Goal: Feedback & Contribution: Submit feedback/report problem

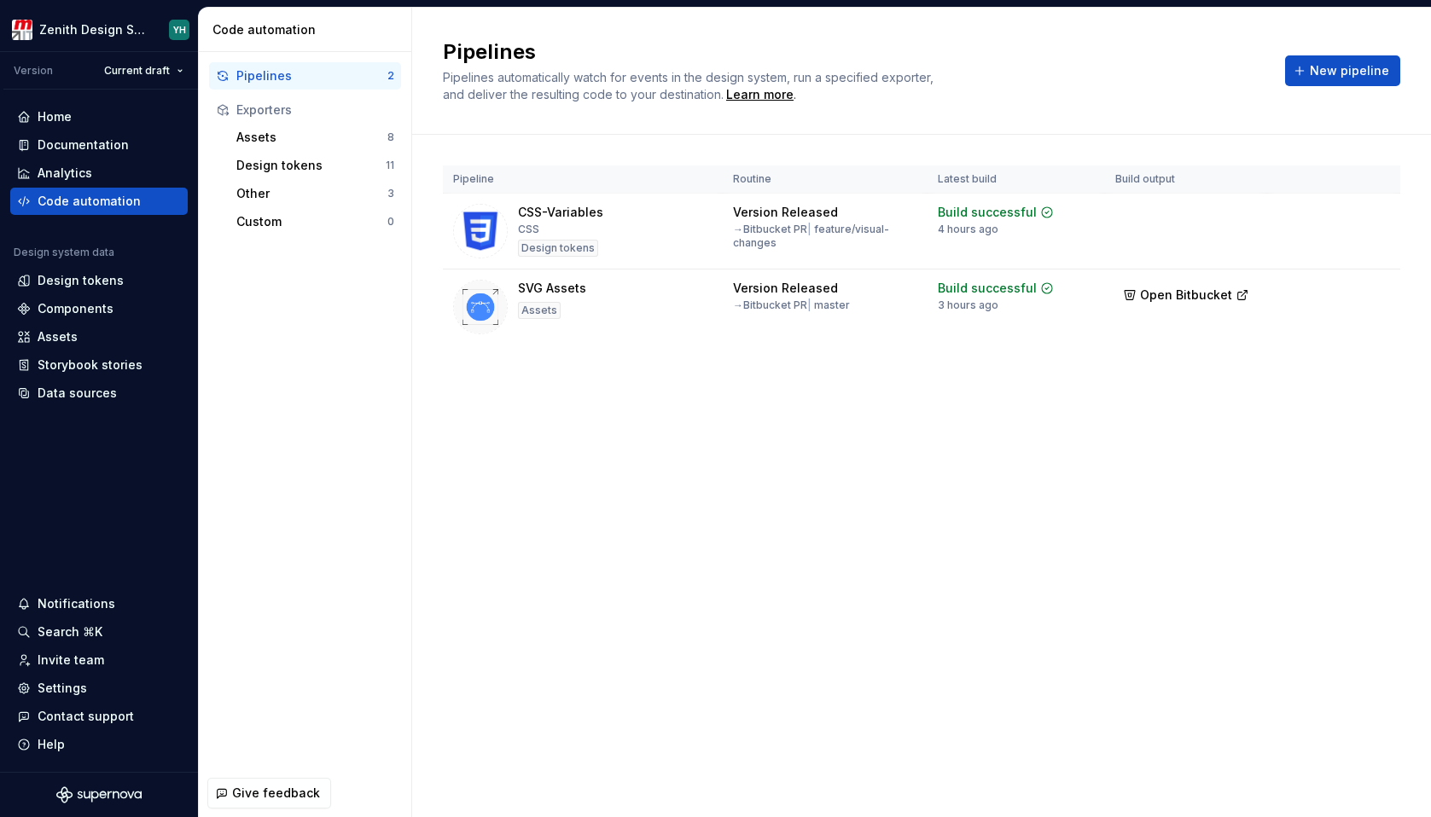
click at [578, 649] on div "Pipelines Pipelines automatically watch for events in the design system, run a …" at bounding box center [921, 413] width 1018 height 810
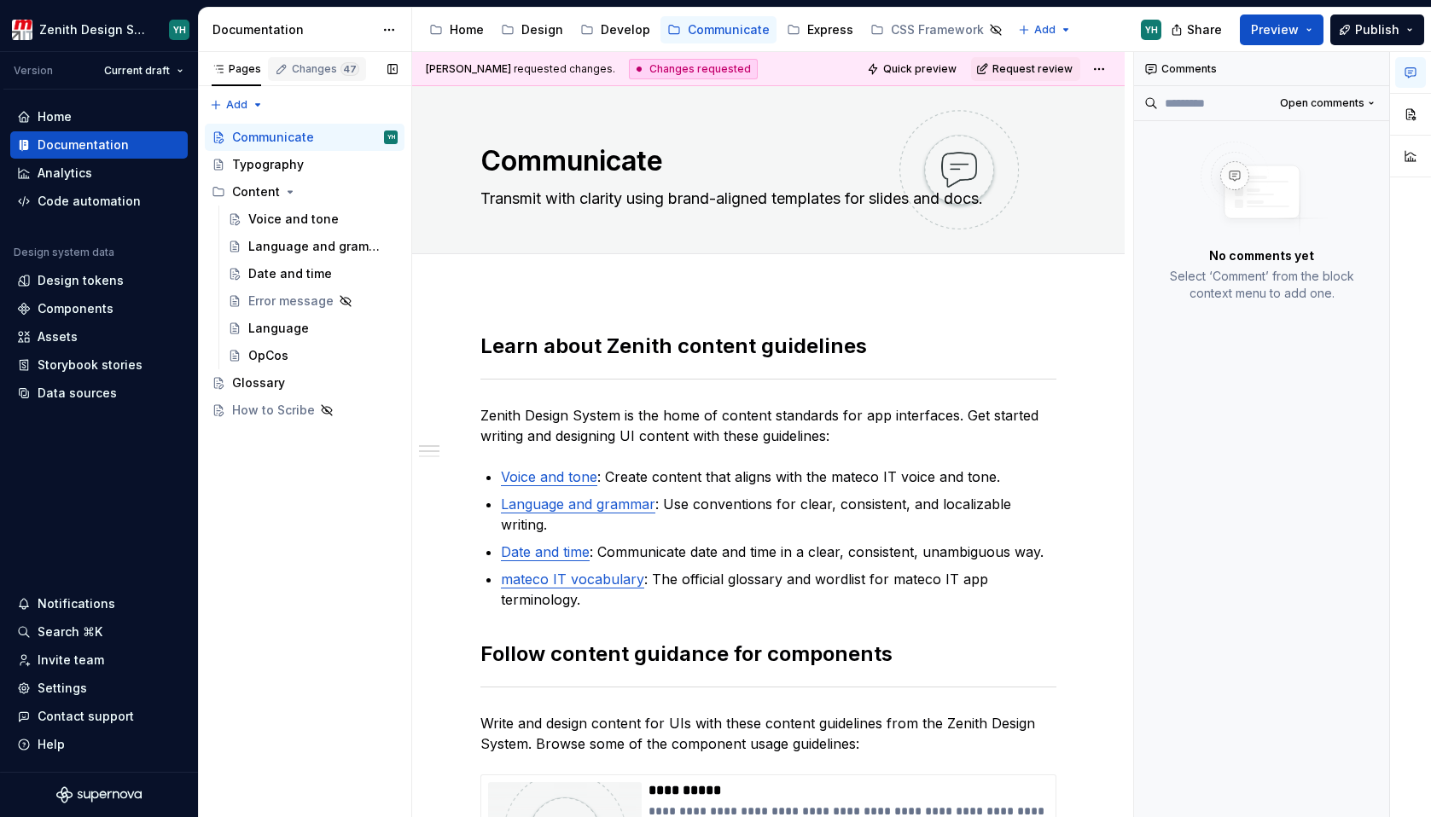
click at [310, 54] on button "Changes 47" at bounding box center [317, 69] width 98 height 34
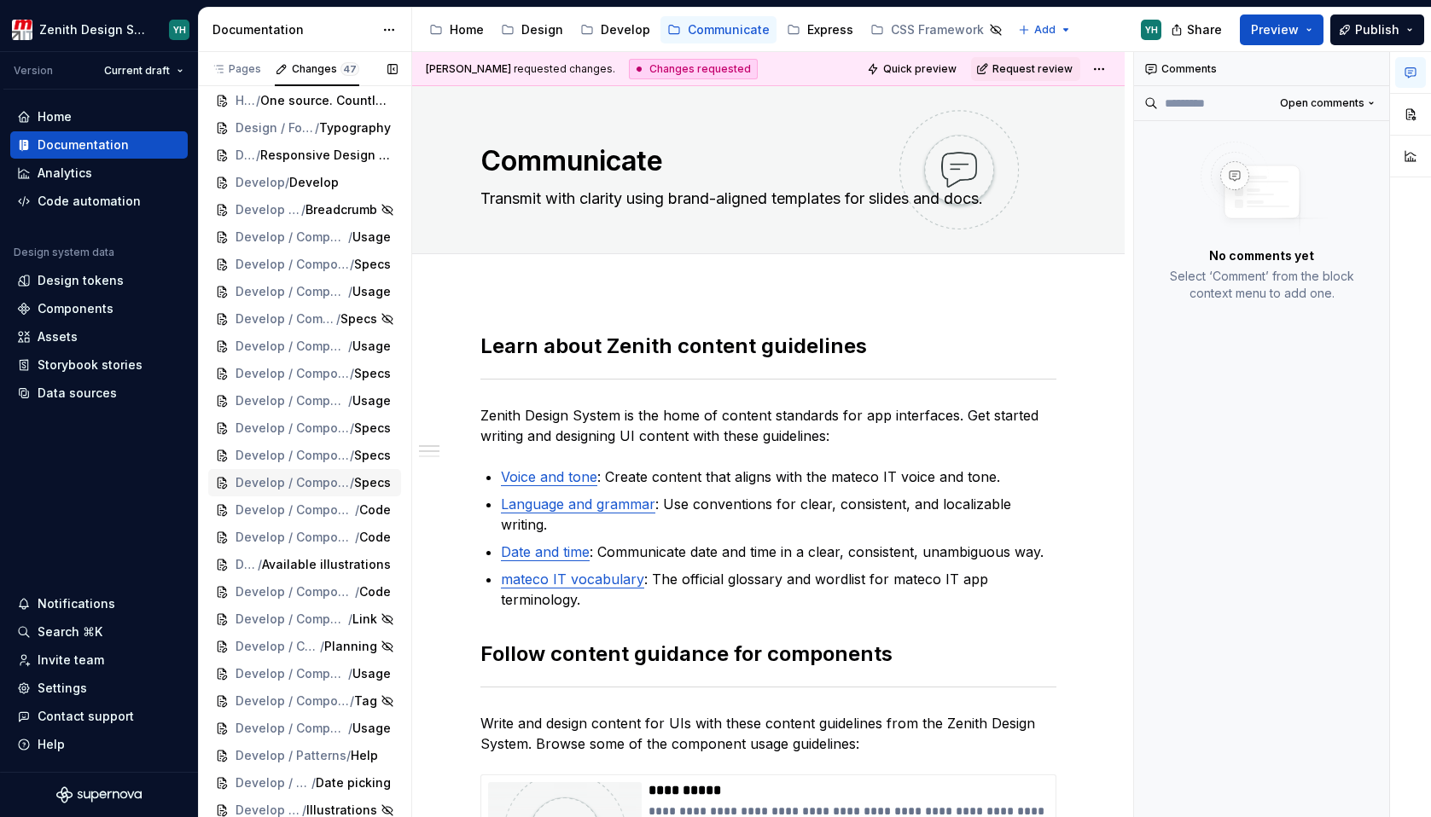
scroll to position [4, 0]
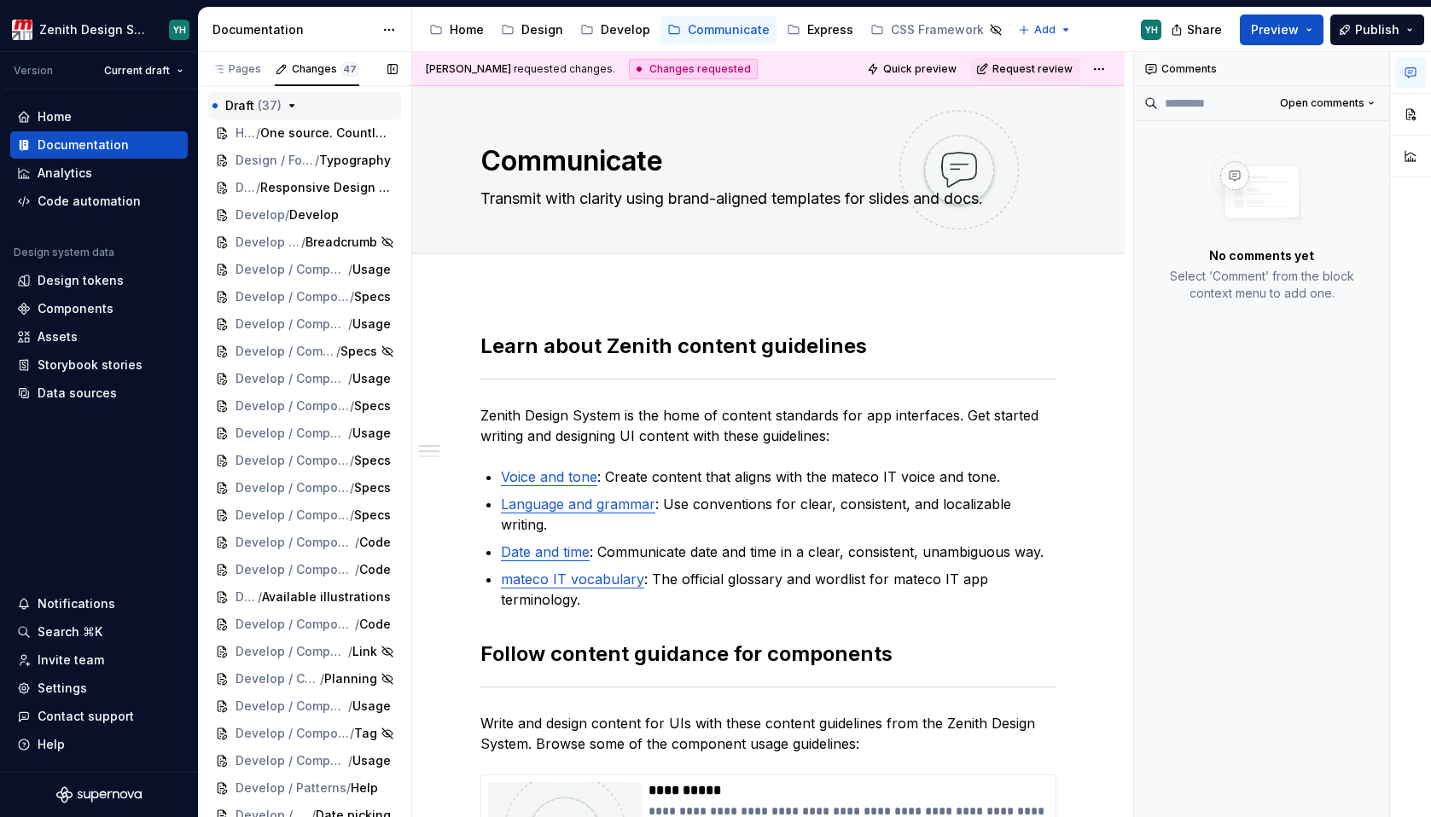
click at [294, 101] on icon "button" at bounding box center [292, 106] width 14 height 14
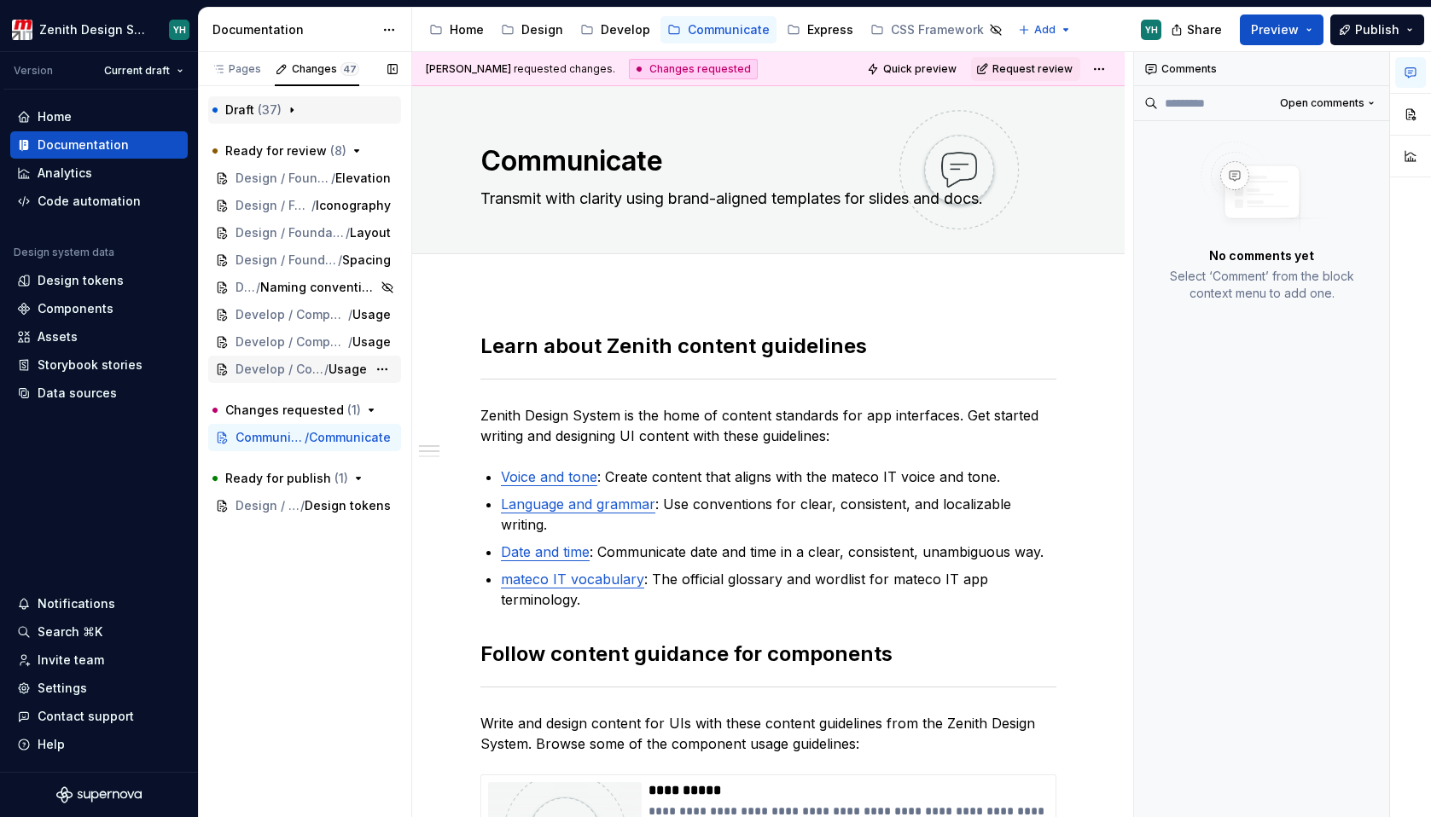
click at [269, 368] on span "Develop / Components / Illustrations" at bounding box center [279, 369] width 89 height 17
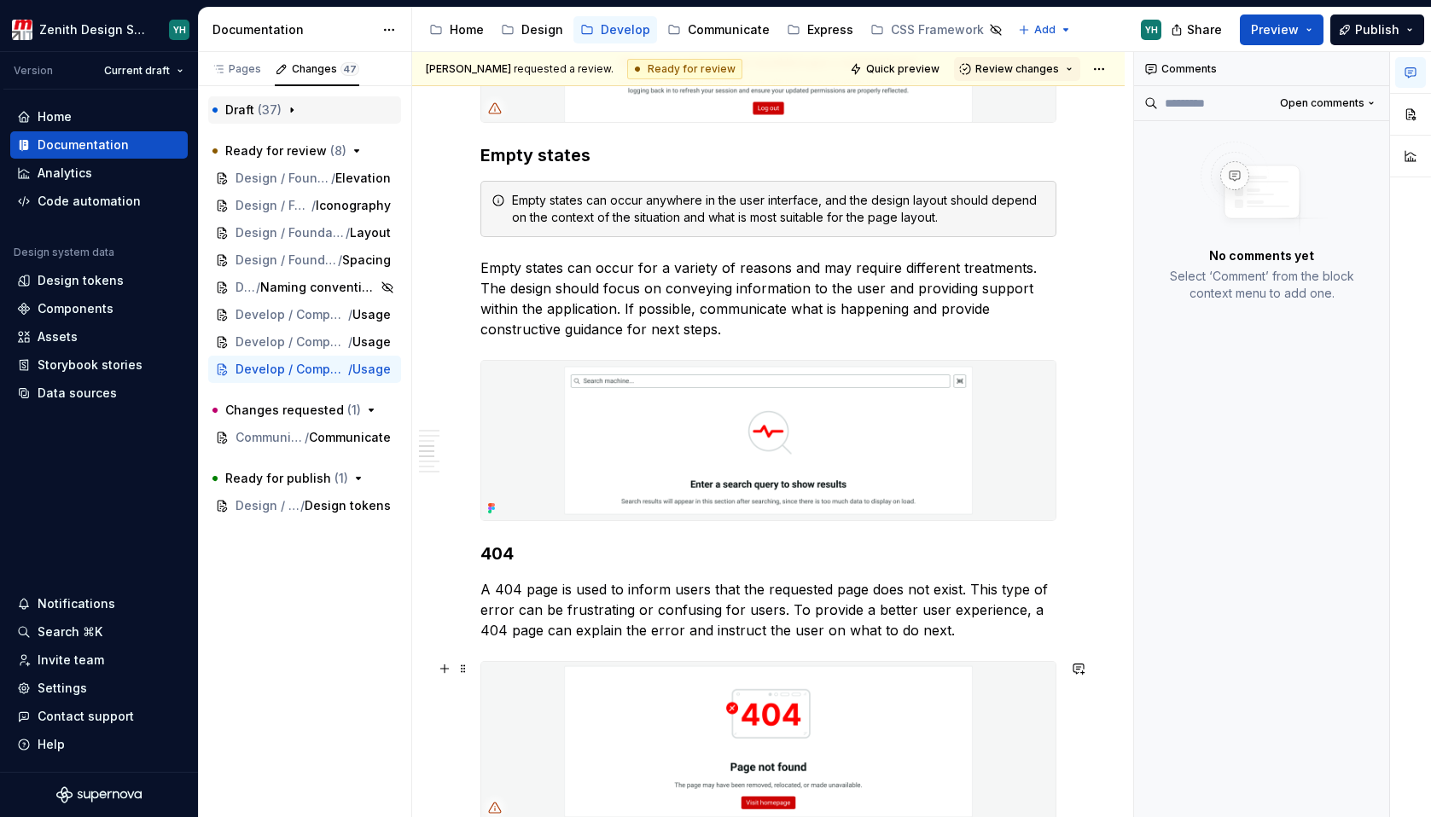
scroll to position [595, 0]
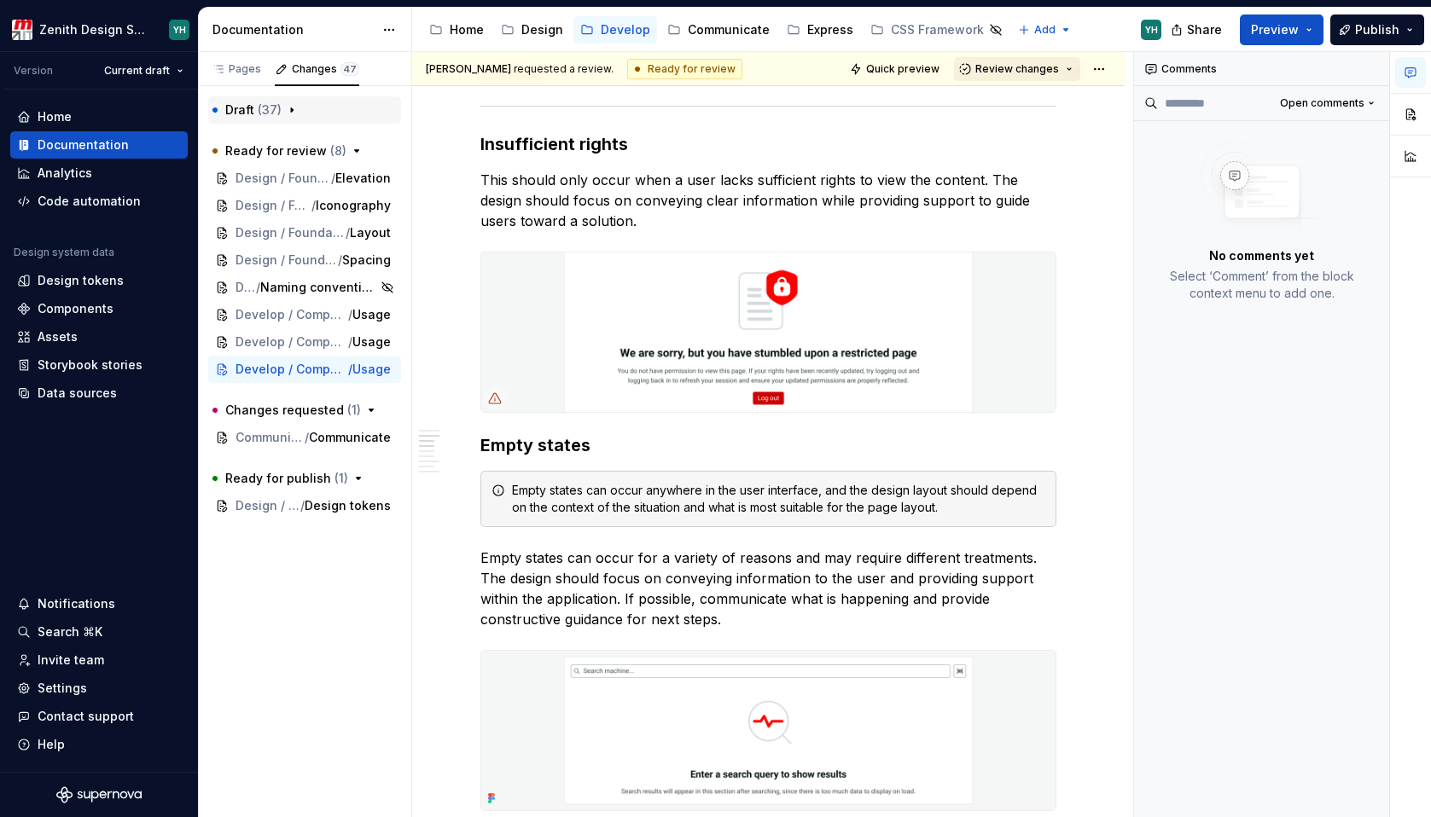
click at [1064, 61] on button "Review changes" at bounding box center [1017, 69] width 126 height 24
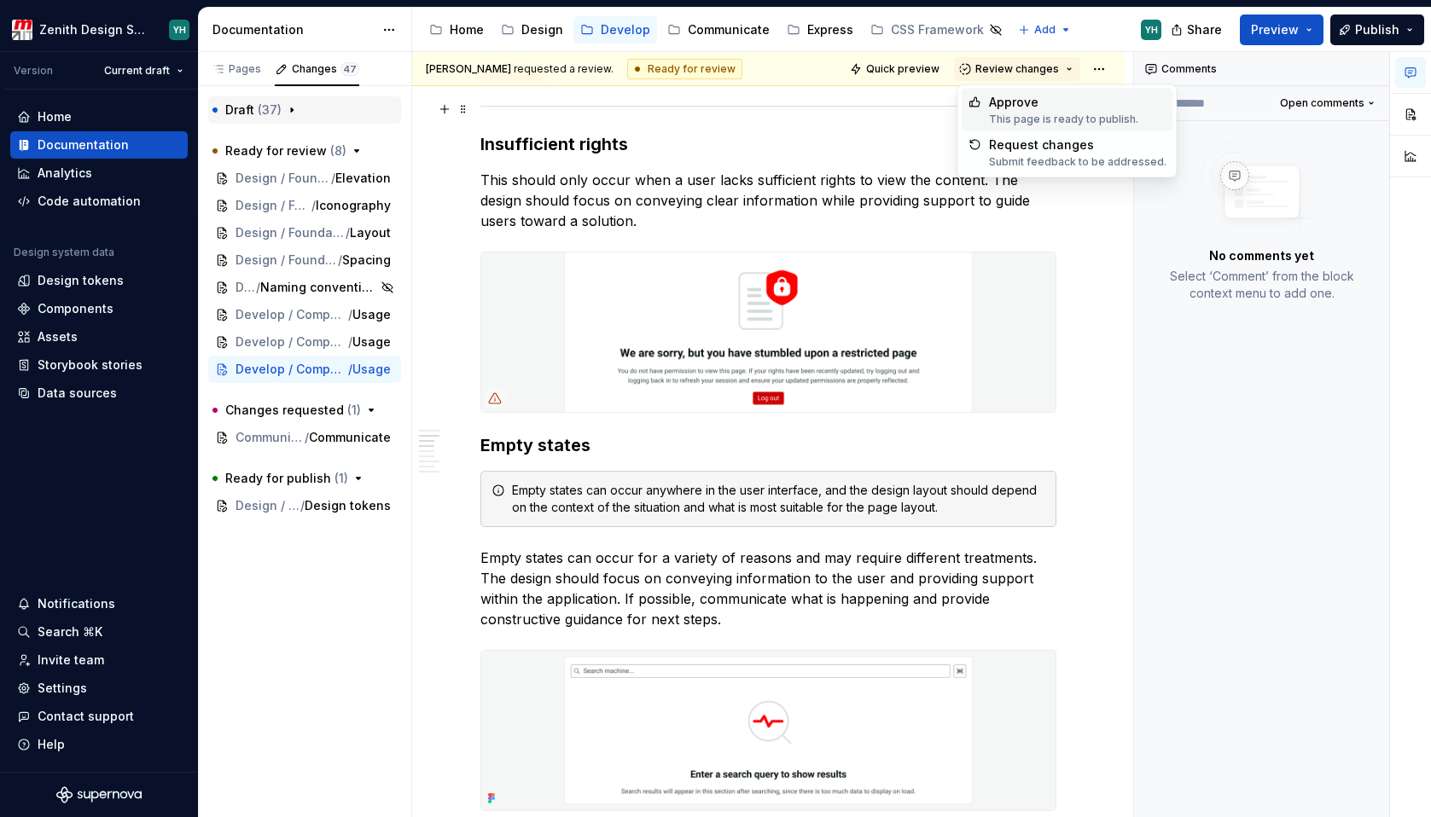
click at [1042, 100] on div "Approve" at bounding box center [1063, 102] width 149 height 17
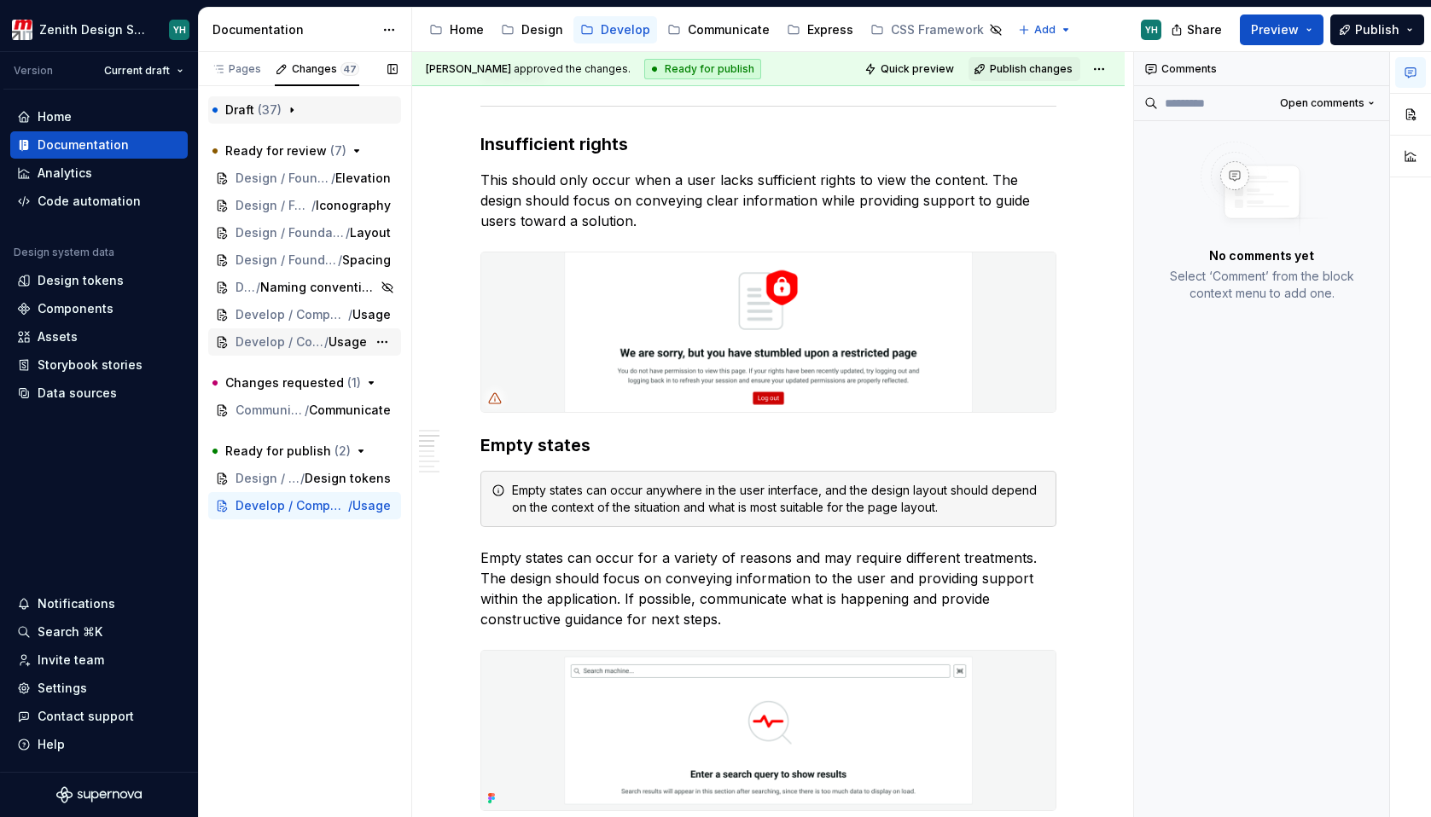
click at [264, 354] on div "Develop / Components / Drawer / Usage" at bounding box center [304, 341] width 193 height 27
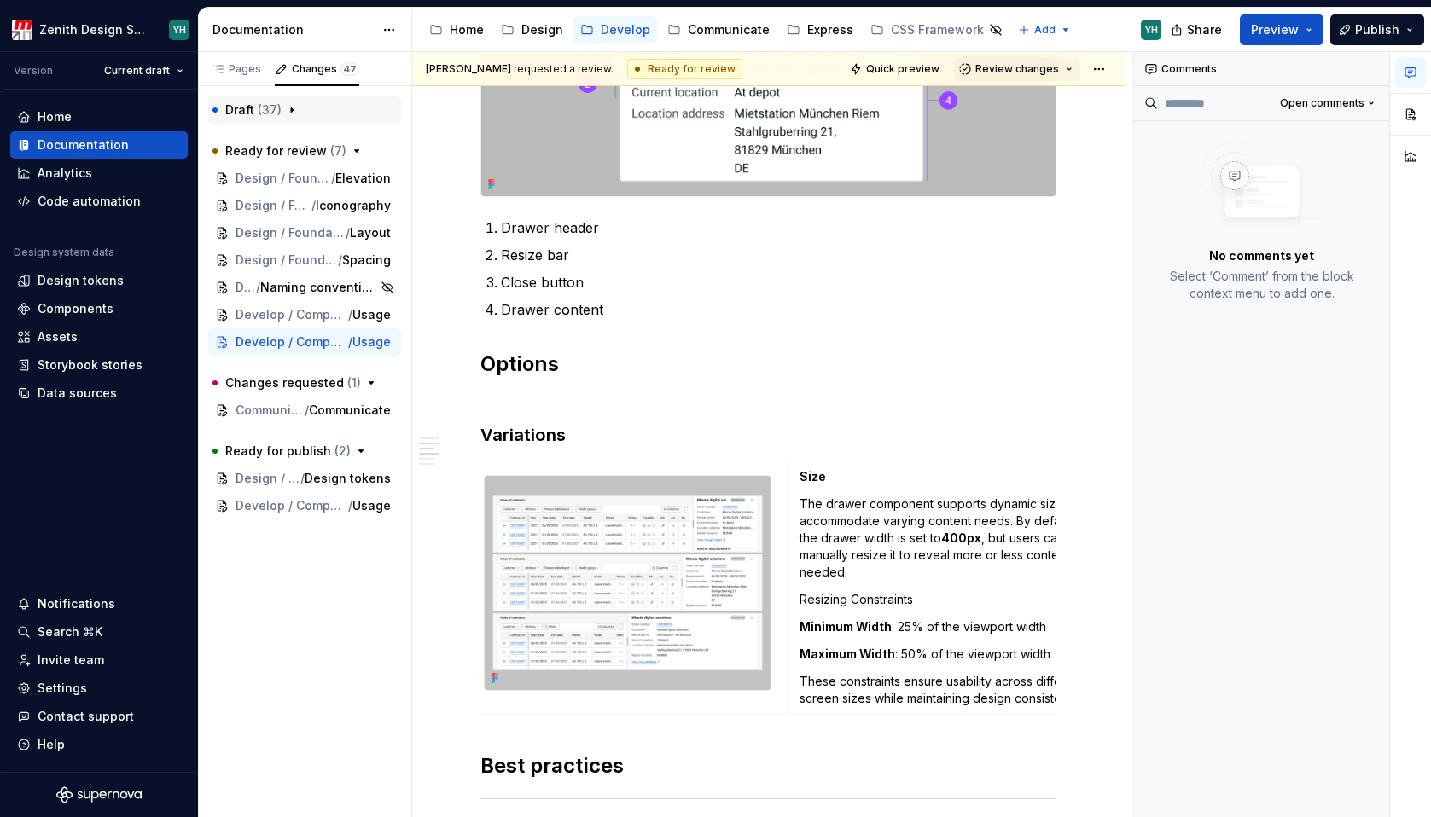
scroll to position [392, 0]
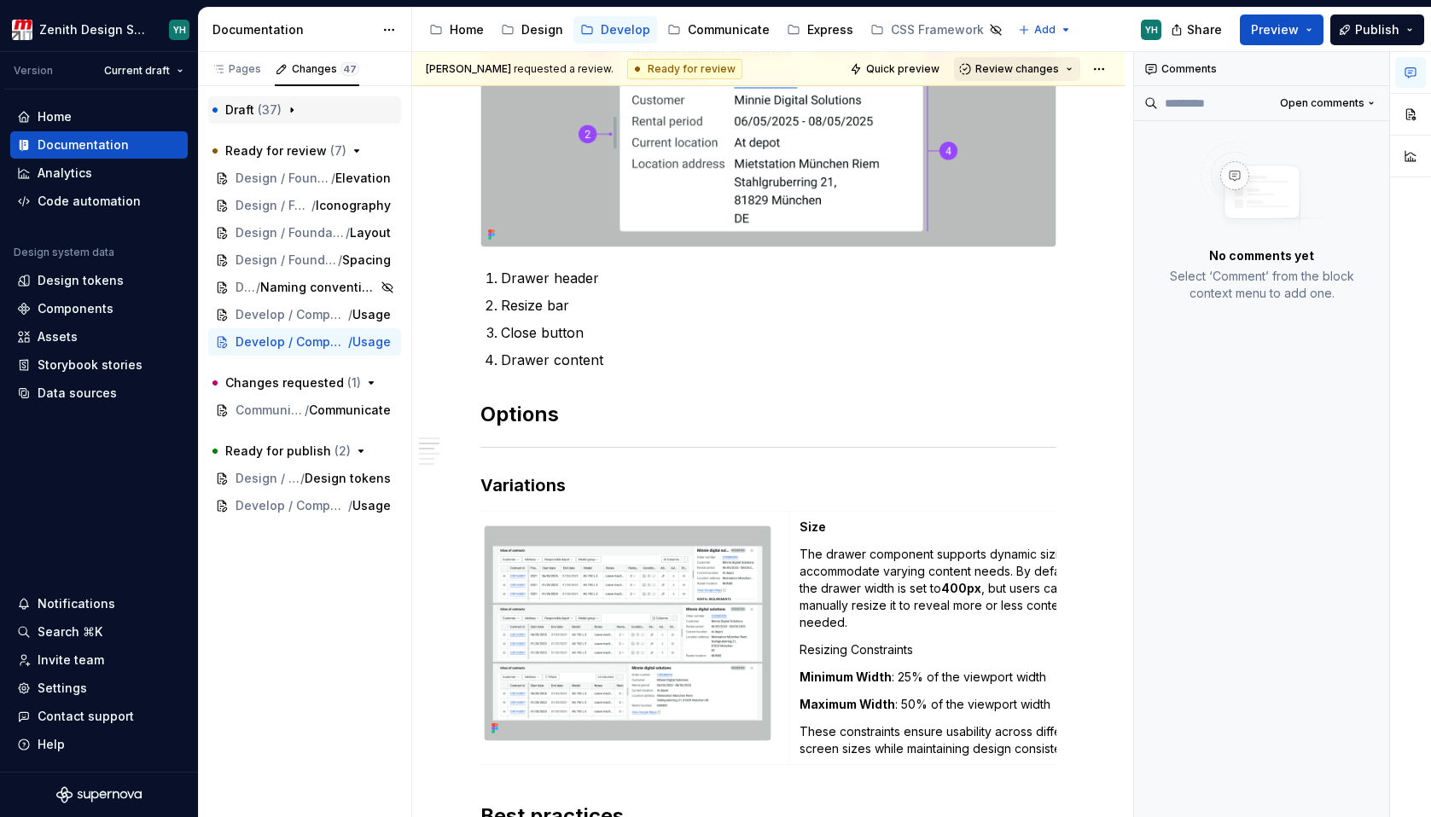
click at [1040, 76] on button "Review changes" at bounding box center [1017, 69] width 126 height 24
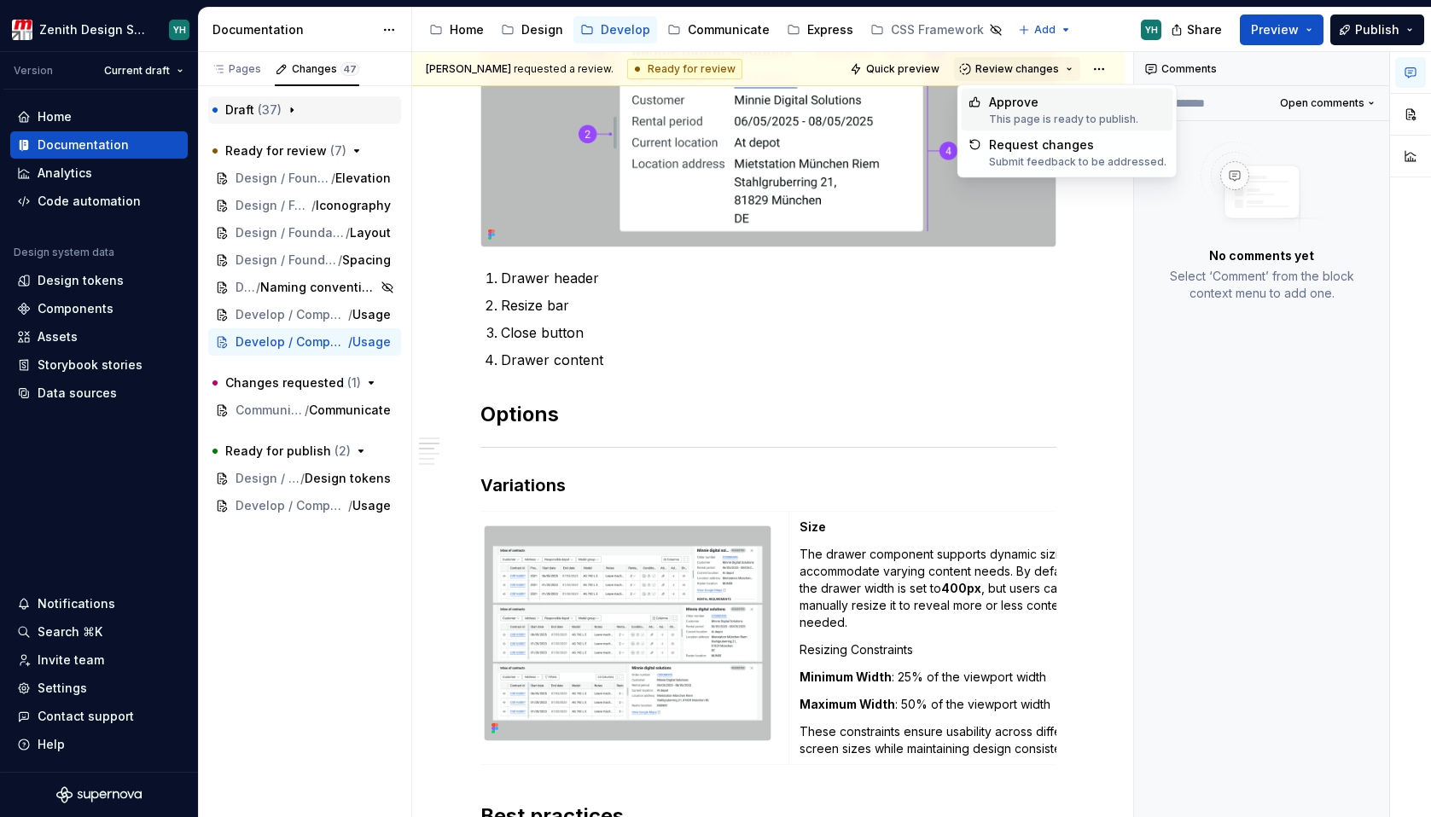
click at [1033, 102] on div "Approve" at bounding box center [1063, 102] width 149 height 17
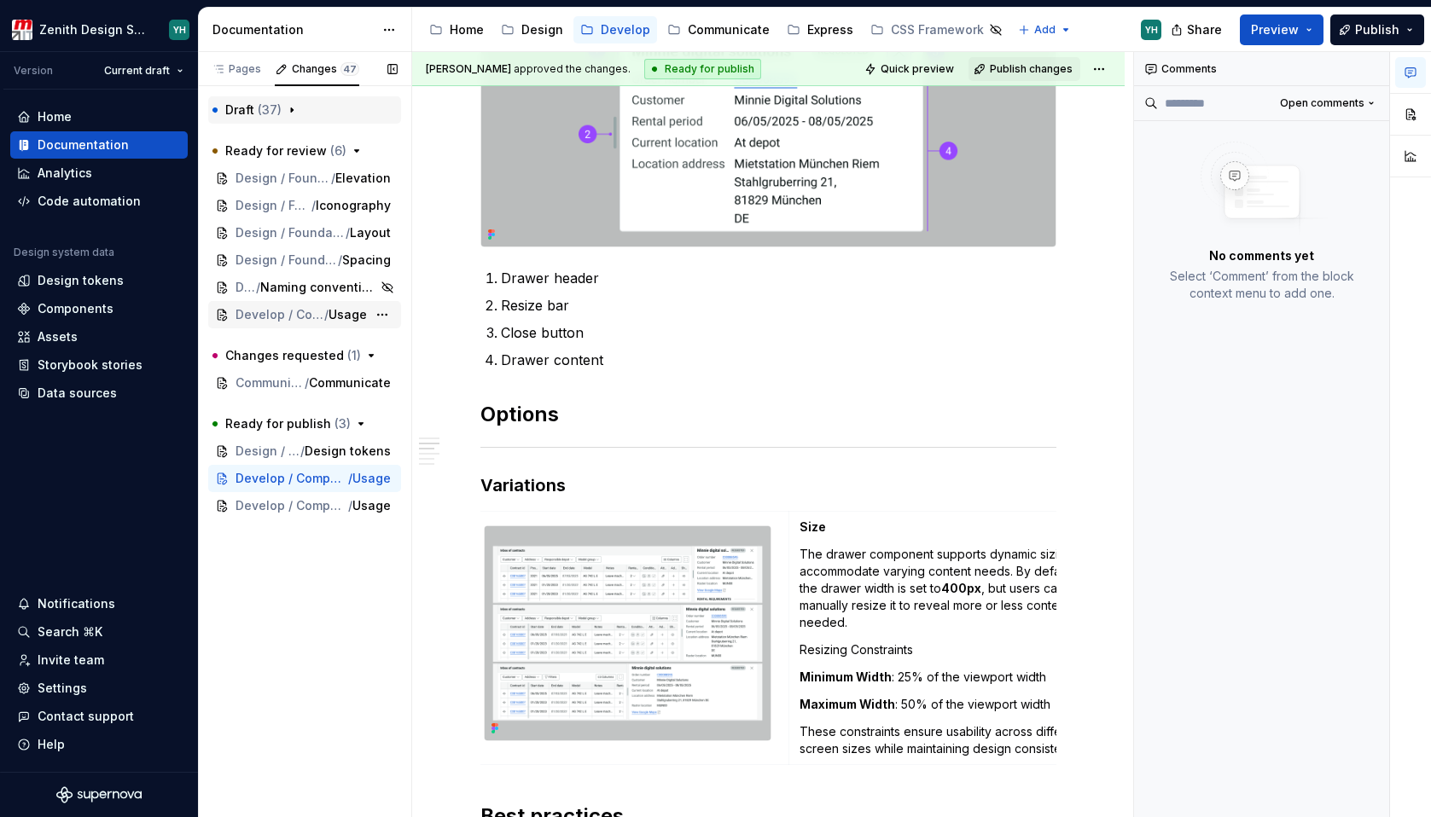
click at [273, 310] on span "Develop / Components / Badge" at bounding box center [279, 314] width 89 height 17
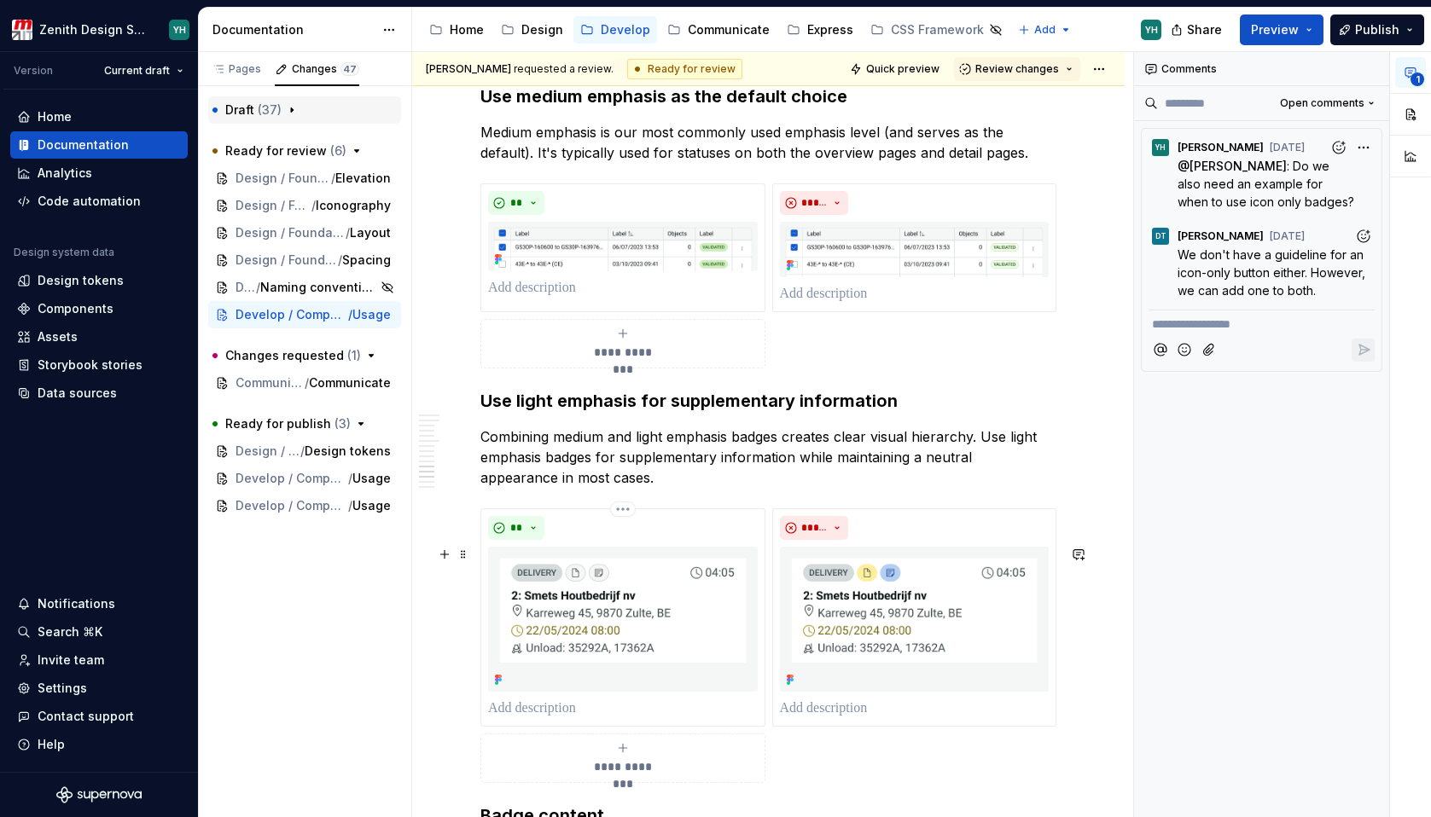
scroll to position [3470, 0]
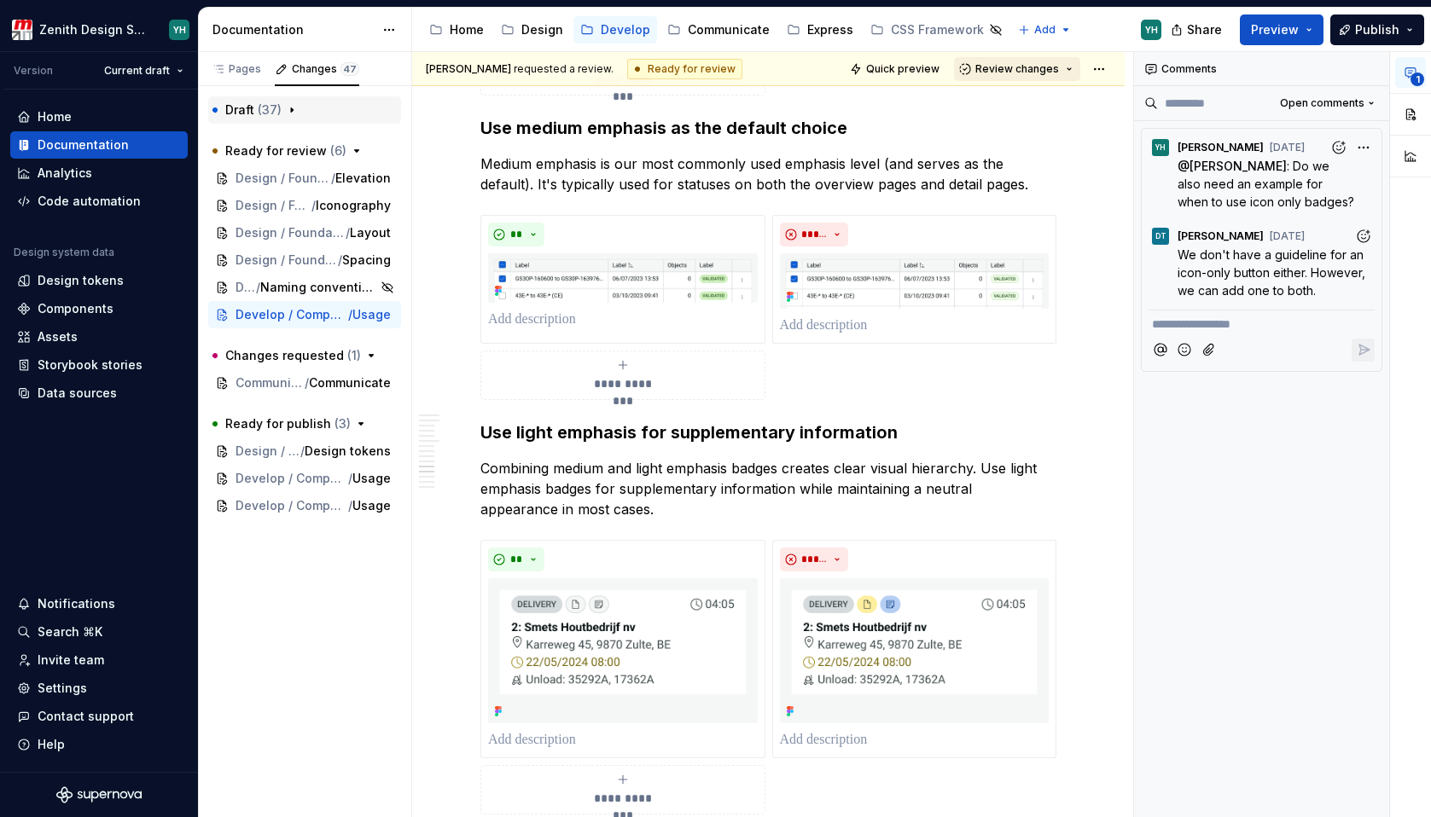
click at [1061, 77] on button "Review changes" at bounding box center [1017, 69] width 126 height 24
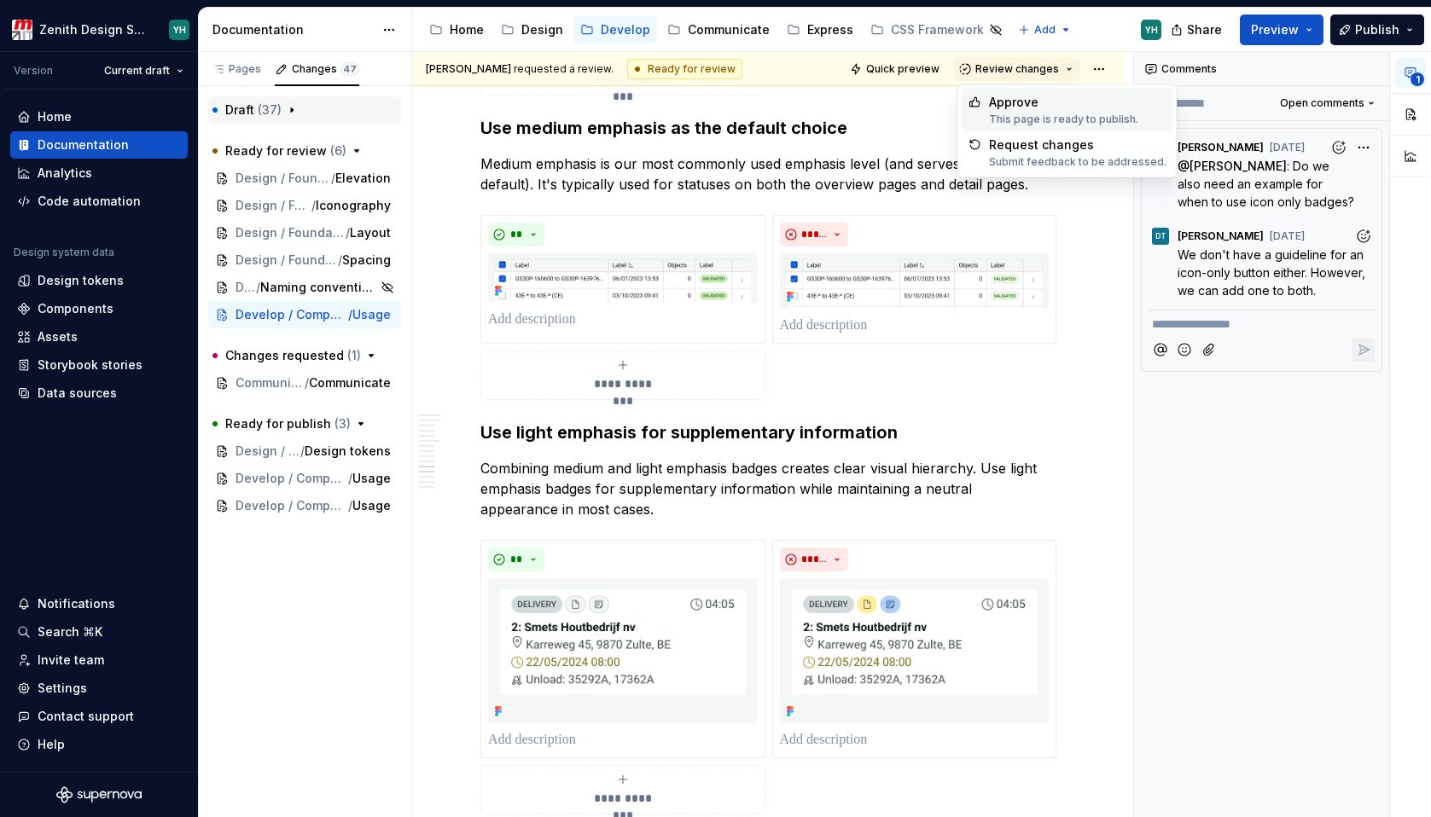
click at [1055, 105] on div "Approve" at bounding box center [1063, 102] width 149 height 17
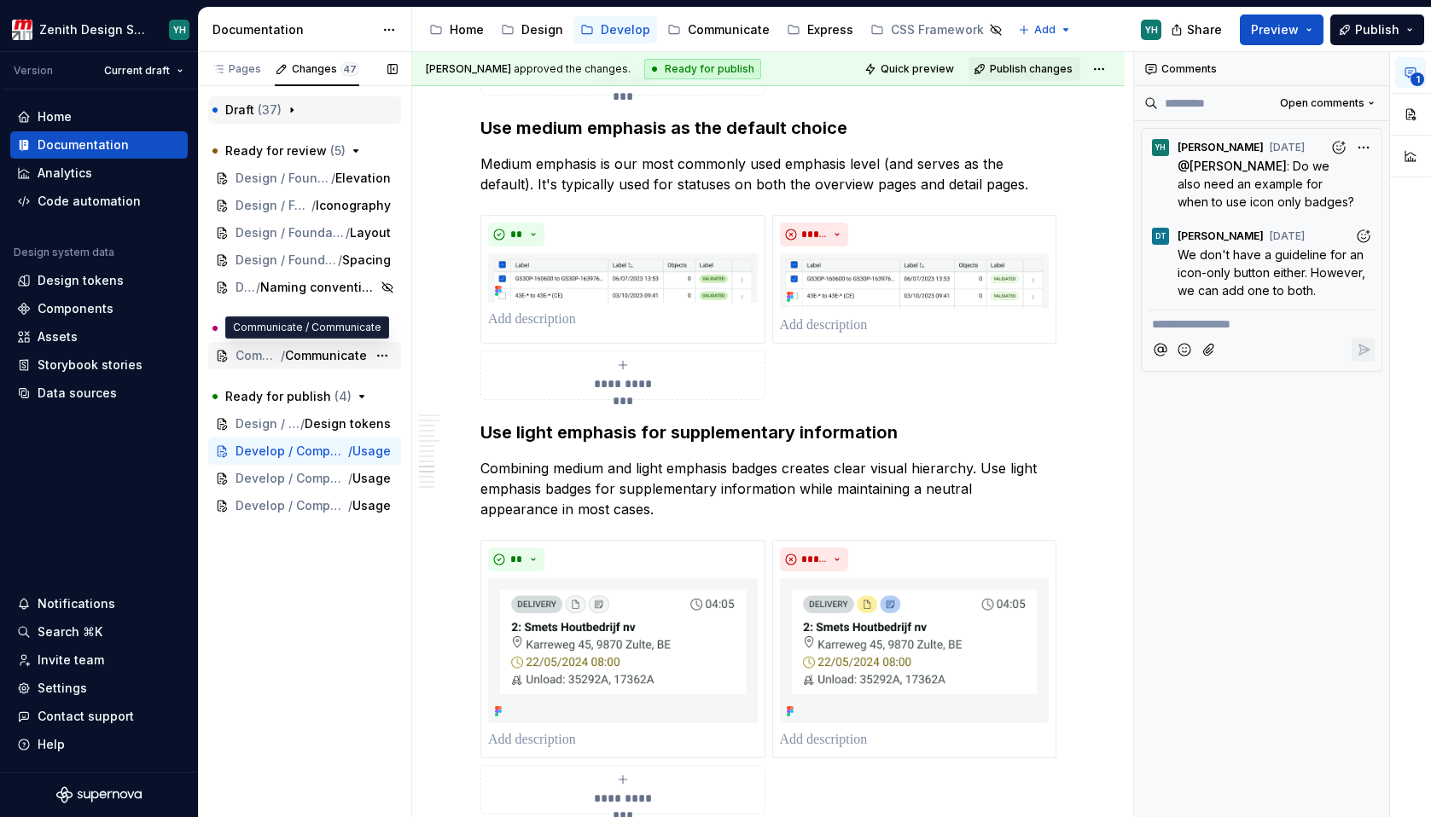
click at [269, 356] on span "Communicate" at bounding box center [257, 355] width 45 height 17
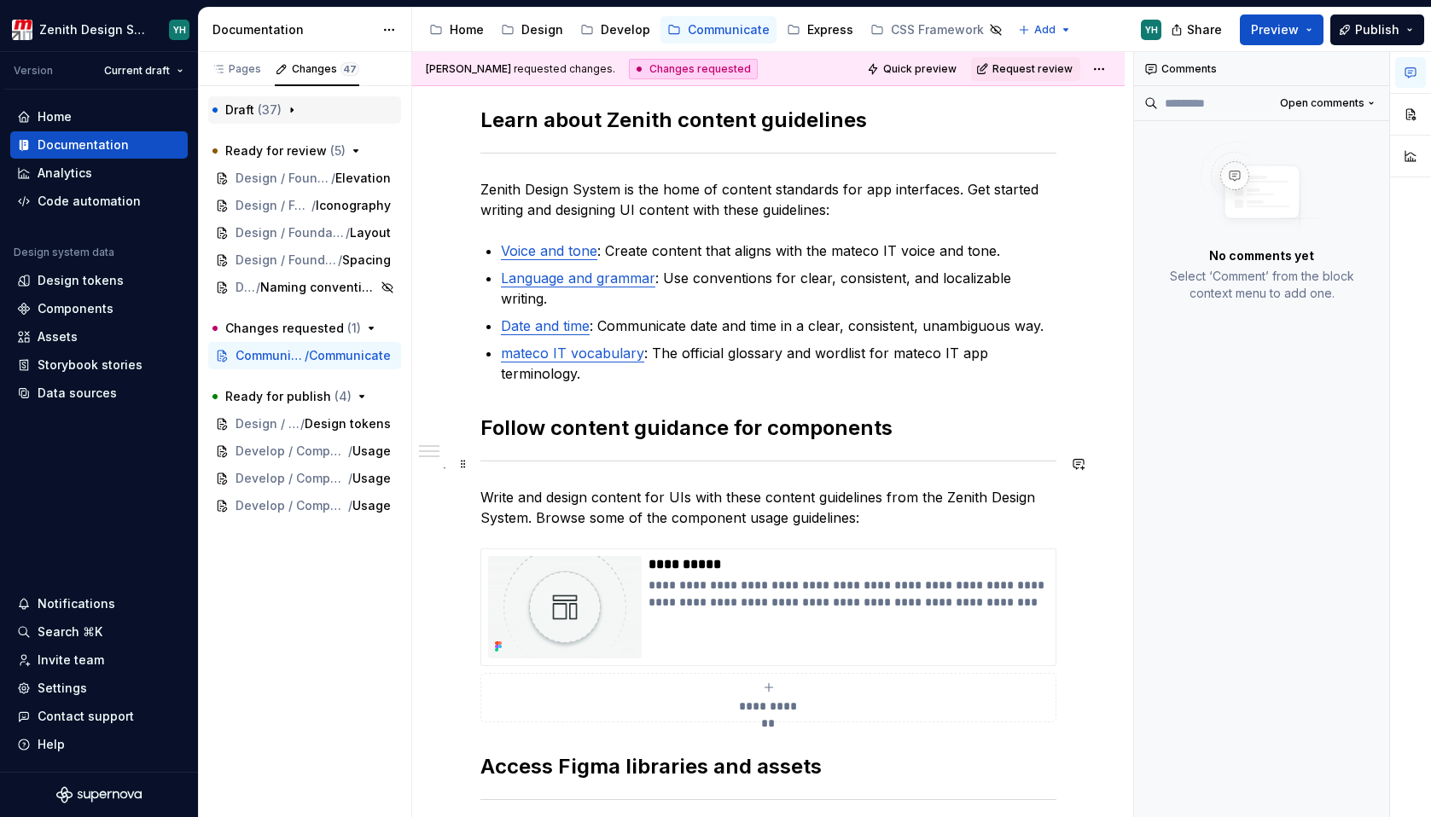
scroll to position [221, 0]
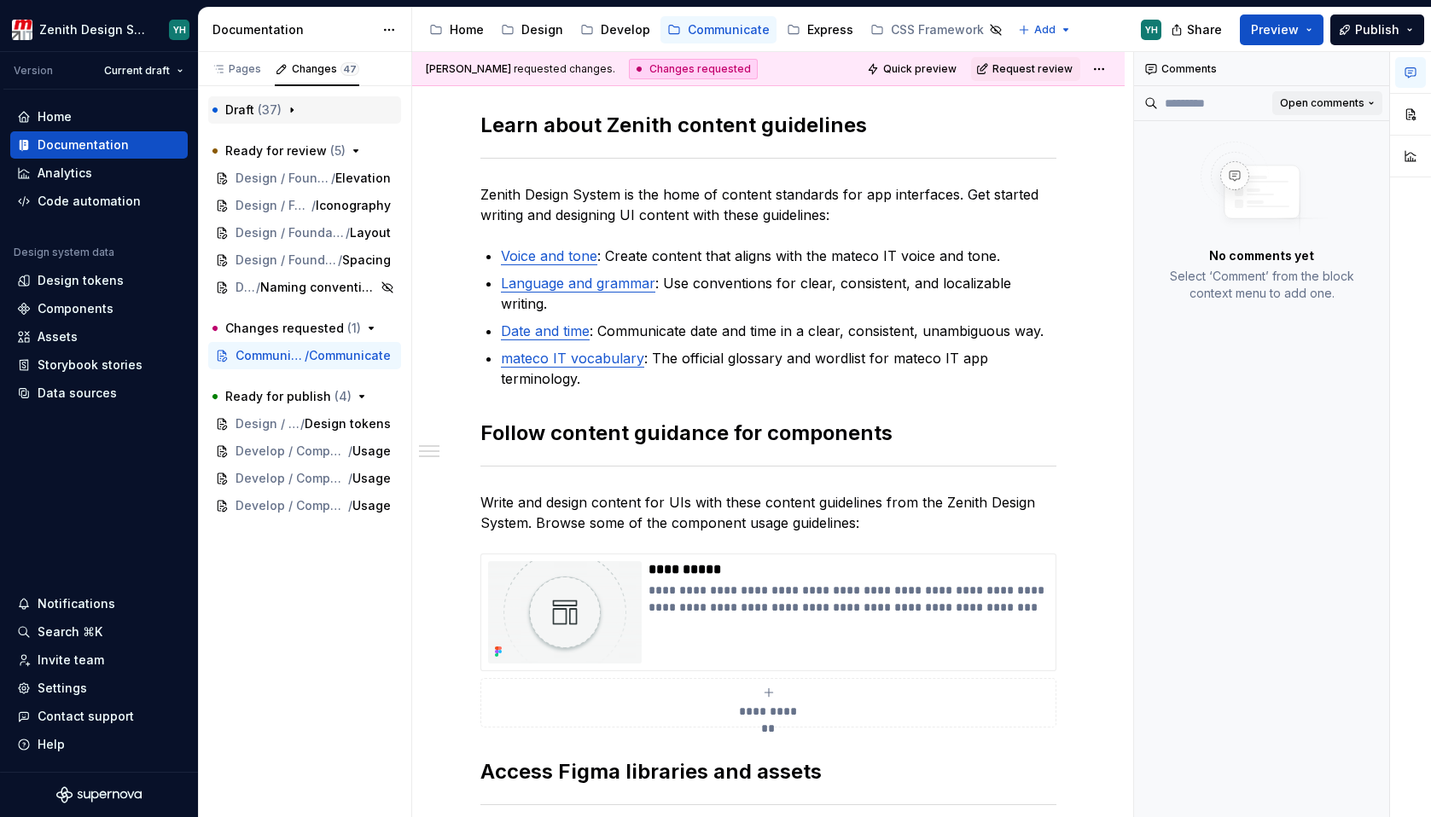
click at [1344, 93] on button "Open comments" at bounding box center [1327, 103] width 110 height 24
click at [1290, 165] on div "Resolved" at bounding box center [1315, 163] width 111 height 17
click at [1346, 104] on span "Resolved" at bounding box center [1339, 103] width 49 height 14
click at [1308, 142] on div "Open comments" at bounding box center [1315, 136] width 111 height 17
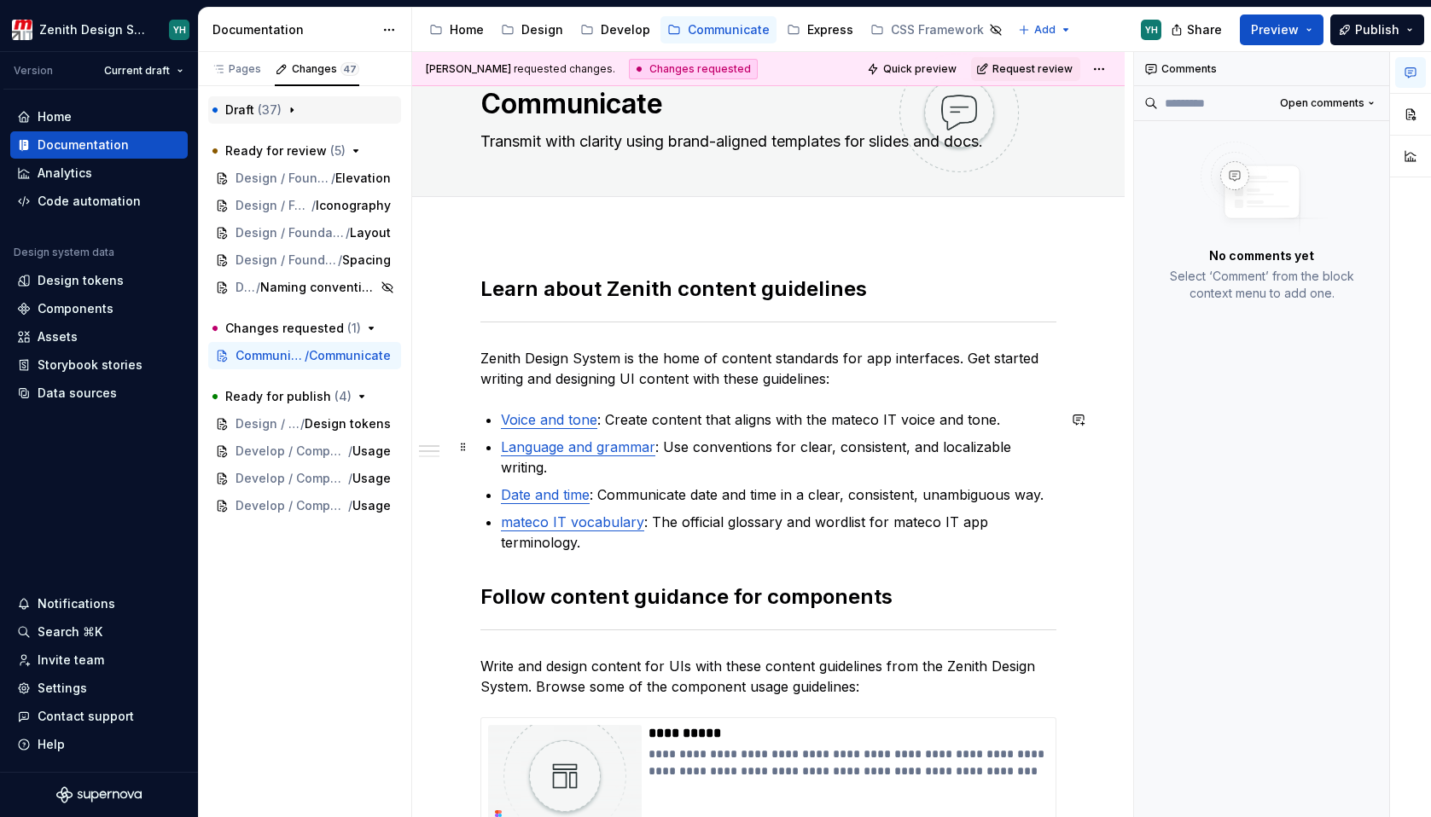
scroll to position [77, 0]
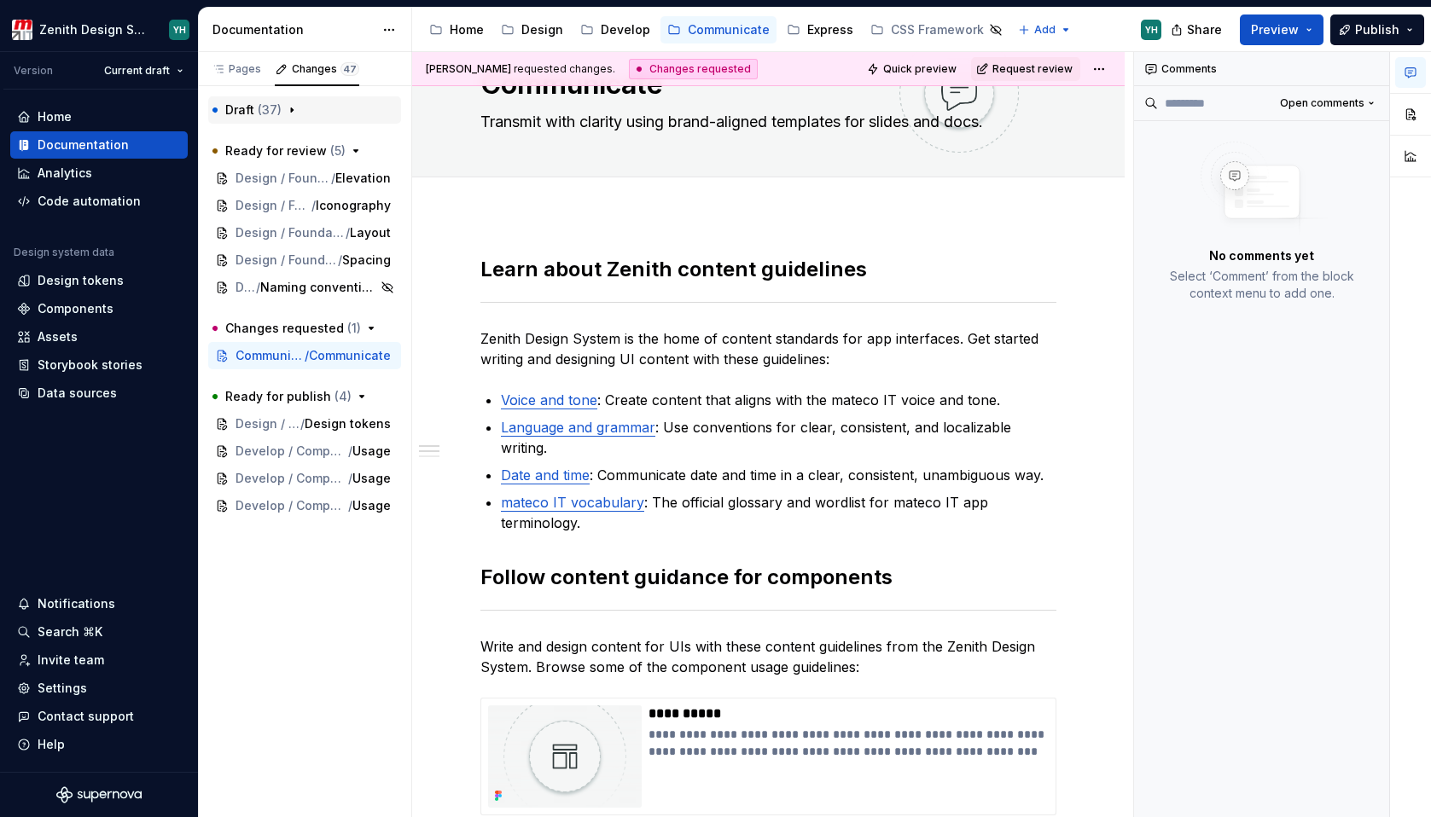
type textarea "*"
